Goal: Navigation & Orientation: Find specific page/section

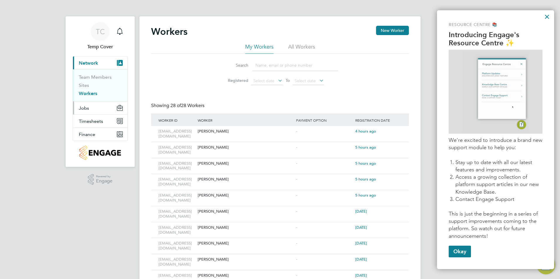
click at [83, 111] on button "Jobs" at bounding box center [100, 108] width 54 height 13
click at [93, 109] on button "Jobs" at bounding box center [100, 108] width 54 height 13
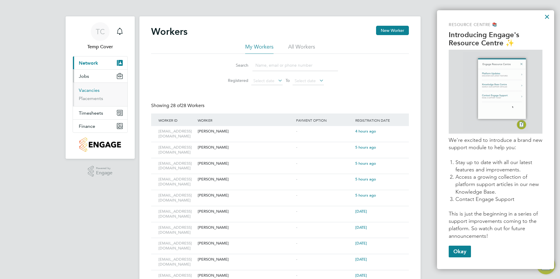
click at [93, 89] on link "Vacancies" at bounding box center [89, 91] width 21 height 6
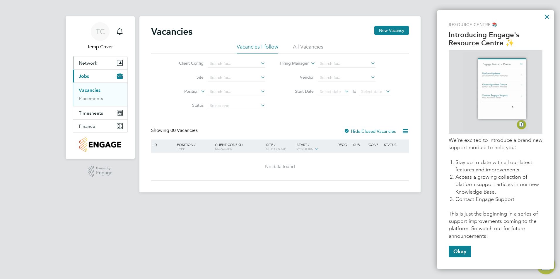
click at [94, 63] on span "Network" at bounding box center [88, 63] width 18 height 6
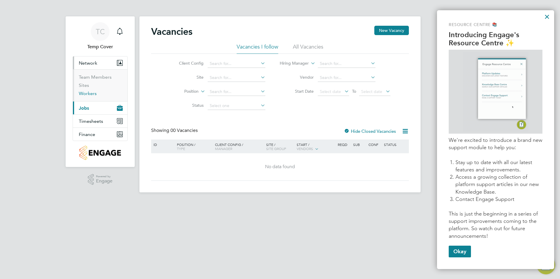
click at [85, 95] on link "Workers" at bounding box center [88, 94] width 18 height 6
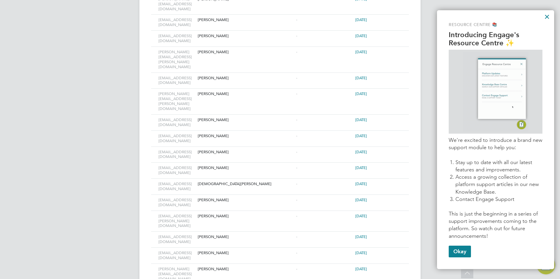
scroll to position [312, 0]
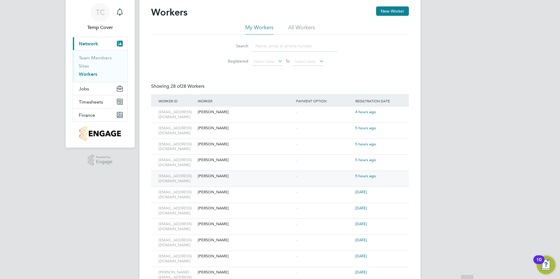
scroll to position [0, 0]
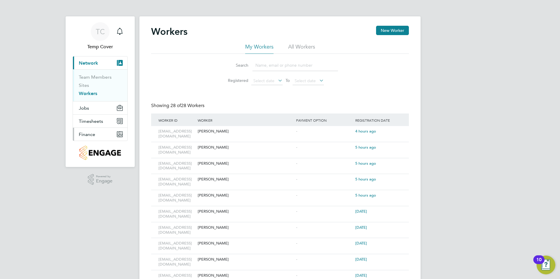
click at [93, 138] on button "Finance" at bounding box center [100, 134] width 54 height 13
click at [88, 134] on span "Finance" at bounding box center [87, 135] width 16 height 6
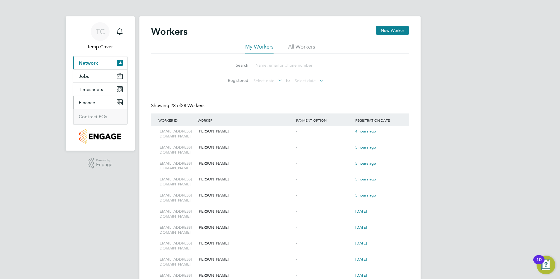
click at [90, 121] on ul "Contract POs" at bounding box center [100, 117] width 54 height 16
click at [90, 117] on link "Contract POs" at bounding box center [93, 117] width 28 height 6
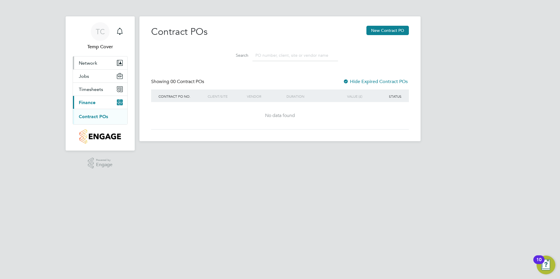
click at [92, 61] on span "Network" at bounding box center [88, 63] width 18 height 6
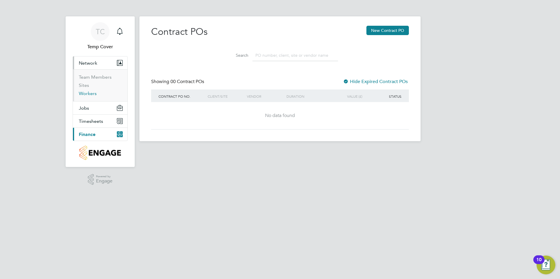
click at [93, 96] on link "Workers" at bounding box center [88, 94] width 18 height 6
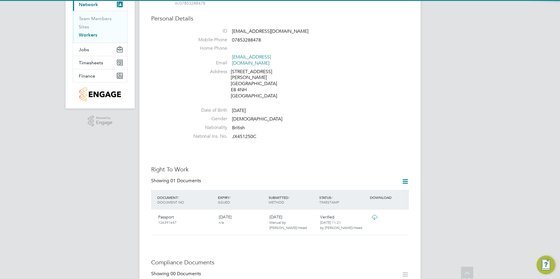
scroll to position [146, 0]
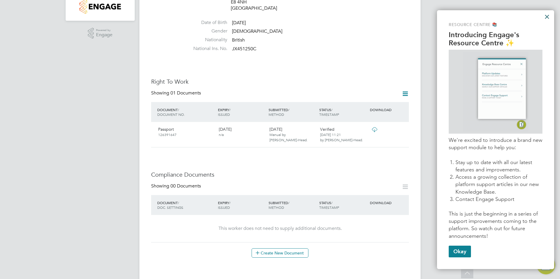
click at [545, 16] on button "×" at bounding box center [547, 16] width 6 height 9
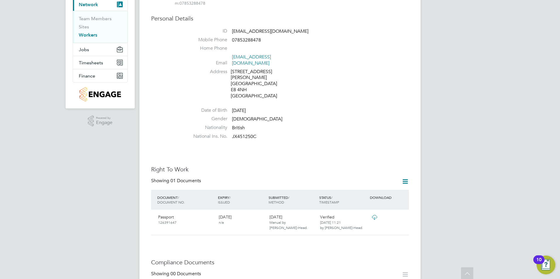
scroll to position [0, 0]
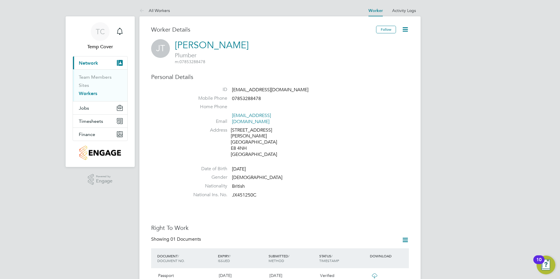
click at [90, 61] on span "Network" at bounding box center [88, 63] width 19 height 6
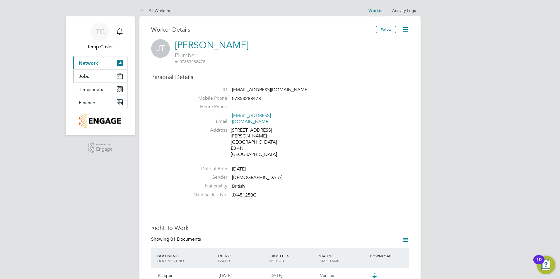
click at [91, 76] on button "Jobs" at bounding box center [100, 76] width 54 height 13
